Goal: Navigation & Orientation: Find specific page/section

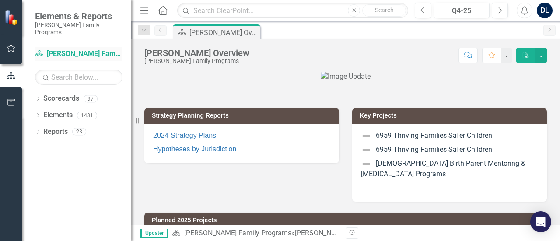
click at [41, 50] on icon "Scorecard" at bounding box center [39, 53] width 9 height 7
click at [38, 96] on div "Dropdown" at bounding box center [38, 99] width 6 height 7
click at [43, 112] on icon "Dropdown" at bounding box center [42, 114] width 7 height 5
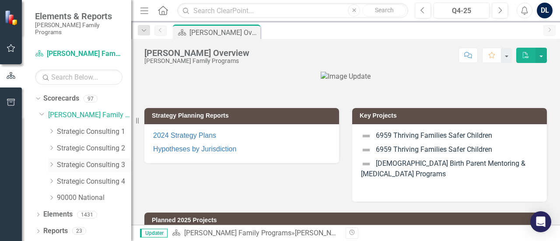
click at [52, 162] on icon "Dropdown" at bounding box center [51, 164] width 7 height 5
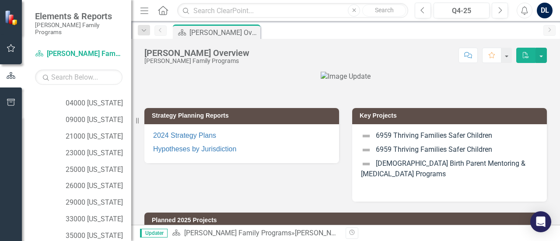
scroll to position [112, 0]
click at [101, 131] on link "21000 [US_STATE]" at bounding box center [99, 136] width 66 height 10
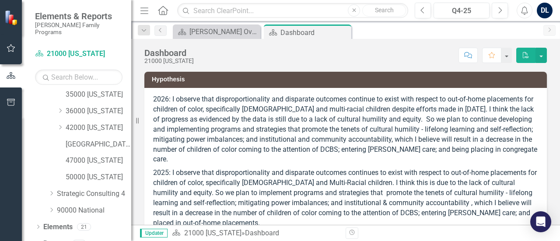
scroll to position [257, 0]
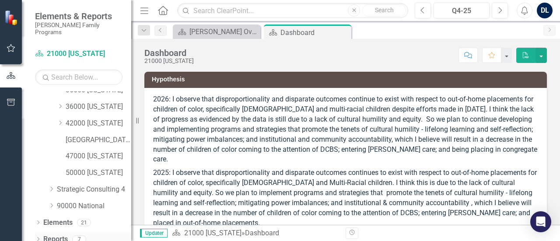
click at [39, 237] on icon at bounding box center [38, 239] width 2 height 4
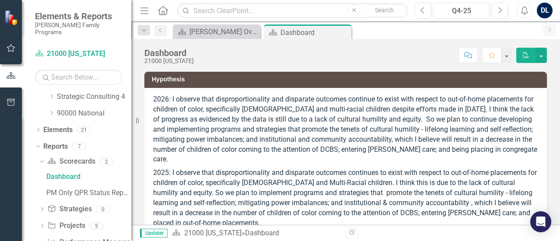
scroll to position [365, 0]
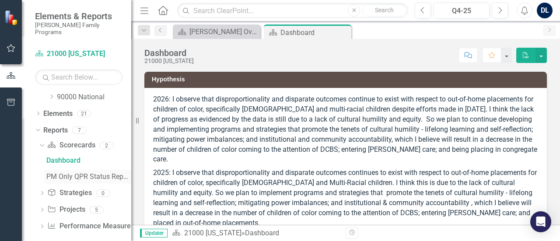
click at [93, 173] on div "PM Only QPR Status Report" at bounding box center [88, 177] width 85 height 8
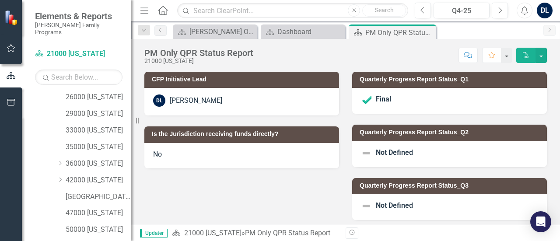
scroll to position [210, 0]
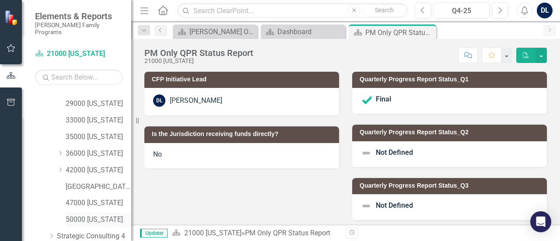
click at [73, 215] on link "50000 [US_STATE]" at bounding box center [99, 220] width 66 height 10
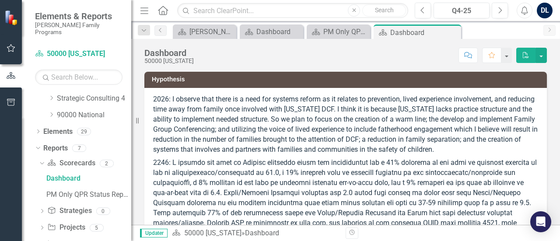
scroll to position [365, 0]
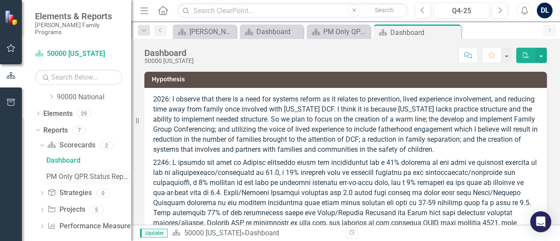
click at [97, 173] on div "PM Only QPR Status Report" at bounding box center [88, 177] width 85 height 8
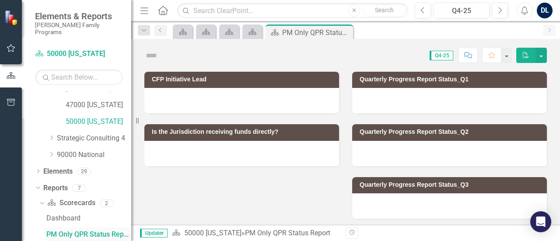
scroll to position [301, 0]
